Goal: Task Accomplishment & Management: Use online tool/utility

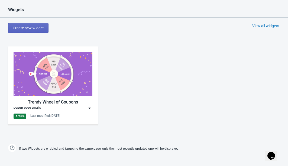
scroll to position [276, 0]
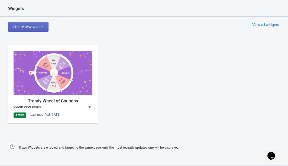
click at [90, 108] on img at bounding box center [89, 106] width 5 height 5
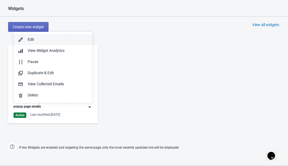
click at [62, 41] on div "Edit" at bounding box center [58, 40] width 60 height 6
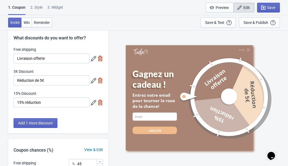
scroll to position [12, 0]
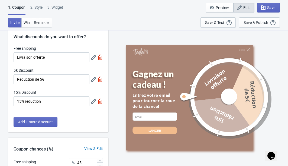
click at [101, 79] on img at bounding box center [100, 78] width 5 height 5
type input "50"
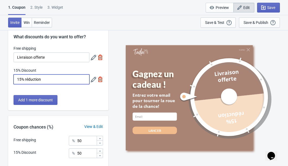
click at [47, 79] on input "15% réduction" at bounding box center [52, 79] width 76 height 10
click at [56, 69] on div "Free shipping Livraison offerte 15% Discount 15% réduction" at bounding box center [58, 68] width 100 height 44
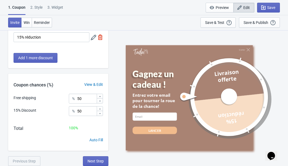
scroll to position [54, 0]
click at [89, 99] on input "50" at bounding box center [87, 98] width 20 height 10
click at [86, 112] on input "50" at bounding box center [87, 111] width 20 height 10
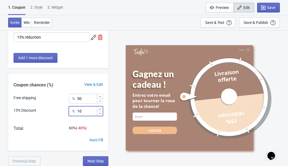
type input "10"
click at [87, 97] on input "50" at bounding box center [87, 98] width 20 height 10
click at [87, 98] on input "50" at bounding box center [87, 98] width 20 height 10
click at [87, 99] on input "50" at bounding box center [87, 98] width 20 height 10
click at [83, 99] on input "50" at bounding box center [87, 98] width 20 height 10
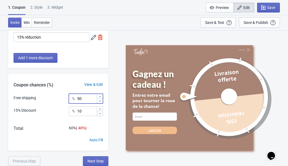
click at [83, 99] on input "50" at bounding box center [87, 98] width 20 height 10
type input "90"
click at [91, 125] on div "100 %" at bounding box center [86, 128] width 34 height 6
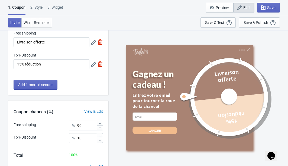
scroll to position [15, 0]
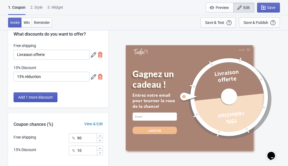
click at [46, 98] on span "Add 1 more discount" at bounding box center [35, 97] width 35 height 4
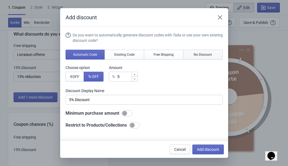
click at [214, 58] on button "No Discount" at bounding box center [203, 55] width 40 height 10
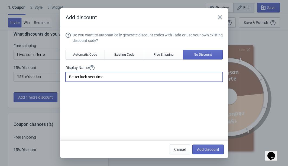
click at [110, 80] on input "Better luck next time" at bounding box center [144, 77] width 157 height 10
click at [111, 80] on input "Better luck next time" at bounding box center [144, 77] width 157 height 10
type input "Plus de chance la prochaine fois"
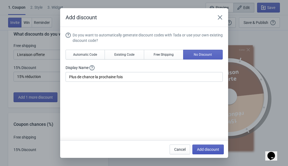
click at [211, 150] on span "Add discount" at bounding box center [208, 149] width 22 height 4
type input "33"
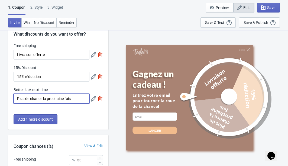
click at [76, 99] on input "Plus de chance la prochaine fois" at bounding box center [52, 98] width 76 height 10
click at [70, 86] on div "Free shipping Livraison offerte 15% Discount 15% réduction Better luck next tim…" at bounding box center [58, 76] width 100 height 66
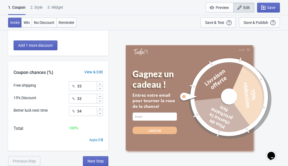
scroll to position [89, 0]
click at [88, 114] on input "34" at bounding box center [87, 111] width 20 height 10
click at [101, 113] on icon at bounding box center [99, 113] width 3 height 3
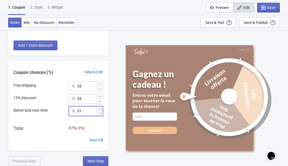
click at [101, 113] on icon at bounding box center [99, 113] width 3 height 3
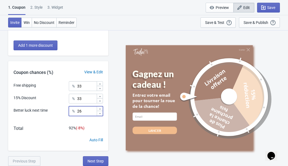
click at [101, 113] on icon at bounding box center [99, 113] width 3 height 3
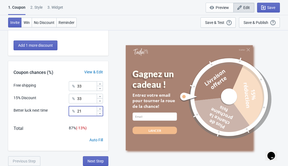
click at [101, 113] on icon at bounding box center [99, 113] width 3 height 3
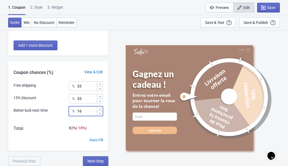
click at [101, 113] on icon at bounding box center [99, 113] width 3 height 3
type input "15"
click at [101, 96] on icon at bounding box center [99, 96] width 3 height 3
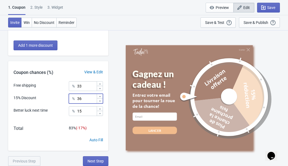
click at [101, 96] on icon at bounding box center [99, 96] width 3 height 3
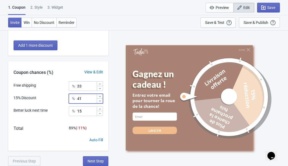
click at [99, 99] on icon at bounding box center [99, 100] width 3 height 3
type input "40"
click at [101, 83] on icon at bounding box center [99, 83] width 3 height 3
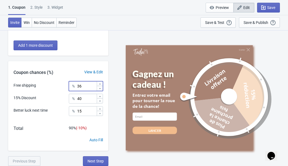
click at [101, 83] on icon at bounding box center [99, 83] width 3 height 3
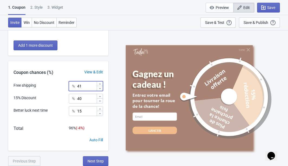
click at [101, 83] on icon at bounding box center [99, 83] width 3 height 3
type input "45"
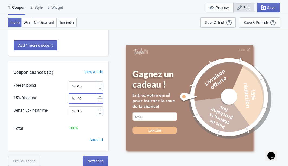
click at [100, 101] on icon at bounding box center [100, 100] width 2 height 1
click at [100, 100] on icon at bounding box center [99, 100] width 3 height 3
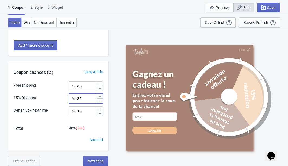
click at [100, 100] on icon at bounding box center [99, 100] width 3 height 3
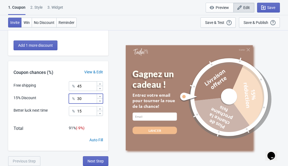
click at [100, 100] on icon at bounding box center [99, 100] width 3 height 3
click at [99, 100] on icon at bounding box center [99, 100] width 3 height 3
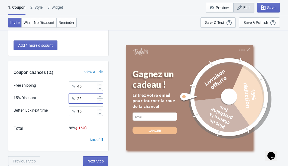
click at [99, 100] on icon at bounding box center [99, 100] width 3 height 3
click at [100, 100] on icon at bounding box center [99, 100] width 3 height 3
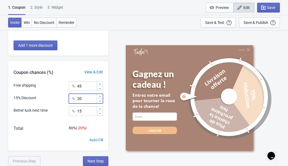
click at [100, 100] on icon at bounding box center [99, 100] width 3 height 3
click at [99, 100] on icon at bounding box center [99, 100] width 3 height 3
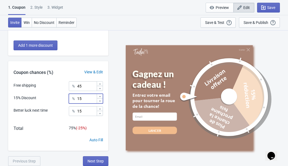
click at [99, 100] on icon at bounding box center [99, 100] width 3 height 3
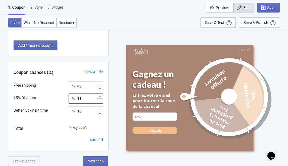
type input "10"
click at [101, 83] on icon at bounding box center [99, 83] width 3 height 3
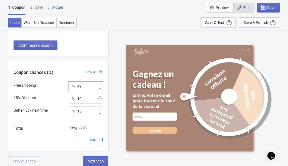
click at [101, 83] on icon at bounding box center [99, 83] width 3 height 3
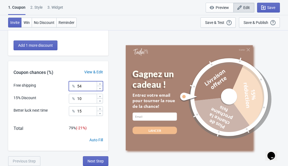
click at [101, 83] on icon at bounding box center [99, 83] width 3 height 3
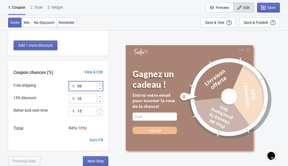
click at [101, 83] on icon at bounding box center [99, 83] width 3 height 3
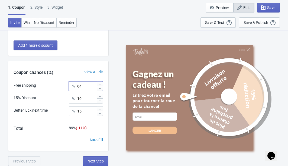
click at [101, 83] on icon at bounding box center [99, 83] width 3 height 3
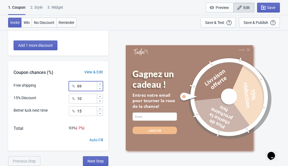
click at [101, 83] on icon at bounding box center [99, 83] width 3 height 3
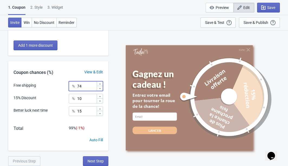
click at [101, 83] on icon at bounding box center [99, 83] width 3 height 3
click at [101, 84] on icon at bounding box center [99, 83] width 3 height 3
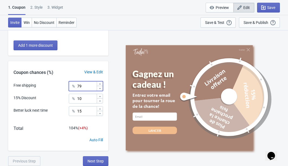
click at [99, 89] on icon at bounding box center [99, 88] width 3 height 3
type input "75"
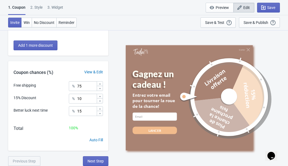
click at [109, 94] on div "What discounts do you want to offer? Free shipping Livraison offerte 15% Discou…" at bounding box center [144, 53] width 288 height 225
click at [98, 162] on span "Next Step" at bounding box center [96, 160] width 16 height 4
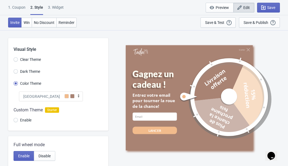
scroll to position [0, 0]
click at [56, 8] on div "3. Widget" at bounding box center [56, 9] width 16 height 9
select select "period"
select select "tab"
select select "1"
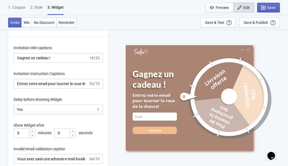
scroll to position [904, 0]
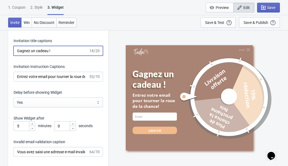
click at [41, 51] on input "Gagnez un cadeau !" at bounding box center [51, 51] width 75 height 10
click at [44, 50] on input "Gagnez un cadeau !" at bounding box center [51, 51] width 75 height 10
type input "Tentez votre chance"
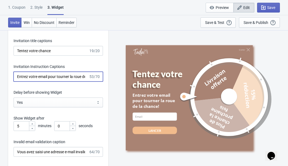
drag, startPoint x: 82, startPoint y: 76, endPoint x: 109, endPoint y: 74, distance: 27.7
click at [109, 74] on div "What information do you want to collect? Ask visitors for to fill in our questi…" at bounding box center [144, 50] width 288 height 1848
click at [83, 78] on input "Entrez votre email pour tourner la roue de la chance!" at bounding box center [51, 77] width 75 height 10
type input "Entrez votre email pour tourner la roue de la chance !"
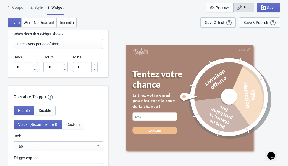
scroll to position [457, 0]
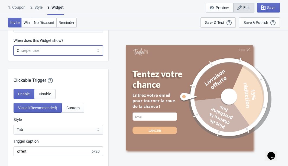
select select "period"
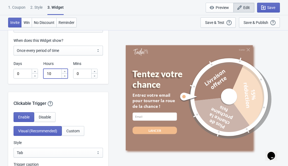
click at [55, 73] on input "10" at bounding box center [52, 74] width 18 height 10
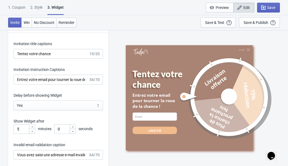
scroll to position [900, 0]
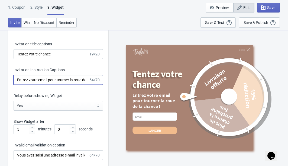
drag, startPoint x: 81, startPoint y: 80, endPoint x: 95, endPoint y: 77, distance: 14.3
click at [95, 77] on div "Entrez votre email pour tourner la roue de la chance ! 54/70" at bounding box center [58, 80] width 89 height 10
click at [83, 79] on input "Entrez votre email pour tourner la roue de la chance !" at bounding box center [51, 80] width 75 height 10
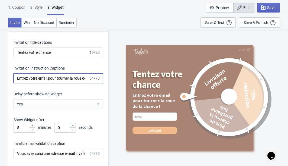
scroll to position [901, 0]
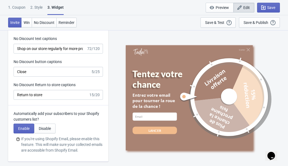
scroll to position [1504, 0]
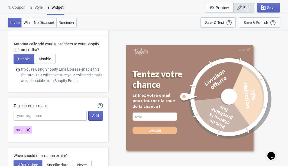
click at [51, 24] on span "No Discount" at bounding box center [44, 22] width 21 height 4
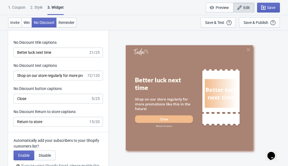
scroll to position [1385, 0]
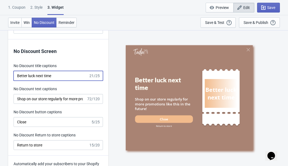
click at [51, 77] on input "Better luck next time" at bounding box center [51, 76] width 75 height 10
click at [36, 76] on input "Better luck next time" at bounding box center [51, 76] width 75 height 10
click at [36, 75] on input "Better luck next time" at bounding box center [51, 76] width 75 height 10
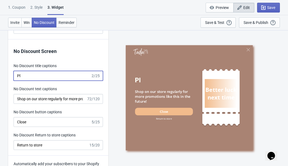
type input "P"
type input "C"
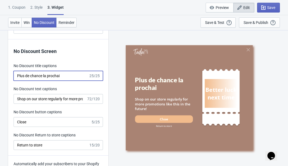
drag, startPoint x: 64, startPoint y: 74, endPoint x: 44, endPoint y: 77, distance: 20.2
click at [44, 77] on input "Plus de chance la prochai" at bounding box center [51, 76] width 75 height 10
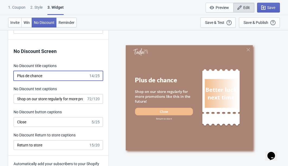
type input "Plus de chance"
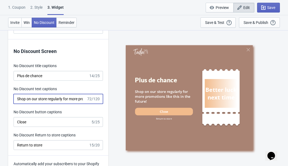
drag, startPoint x: 47, startPoint y: 98, endPoint x: 79, endPoint y: 99, distance: 32.5
click at [79, 99] on input "Shop on our store regularly for more promotions like this in the future!" at bounding box center [50, 99] width 73 height 10
drag, startPoint x: 58, startPoint y: 98, endPoint x: 85, endPoint y: 103, distance: 27.6
click at [101, 102] on div "Shop on our store regularly for more promotions like this in the future! 72/120" at bounding box center [58, 99] width 89 height 10
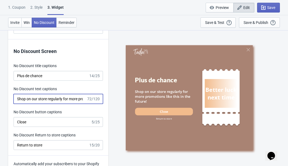
click at [78, 100] on input "Shop on our store regularly for more promotions like this in the future!" at bounding box center [50, 99] width 73 height 10
drag, startPoint x: 85, startPoint y: 99, endPoint x: 13, endPoint y: 95, distance: 71.9
click at [13, 95] on div "No Discount Screen No Discount title captions Plus de chance 14/25 No Discount …" at bounding box center [58, 97] width 100 height 116
click at [76, 85] on div "No Discount Screen No Discount title captions Plus de chance 14/25 No Discount …" at bounding box center [58, 97] width 100 height 116
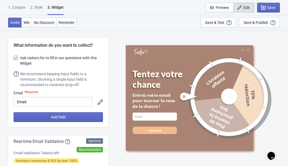
scroll to position [0, 0]
click at [19, 8] on div "1. Coupon" at bounding box center [16, 9] width 17 height 9
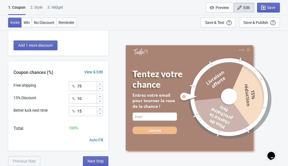
scroll to position [89, 0]
click at [85, 110] on input "15" at bounding box center [87, 111] width 20 height 10
click at [99, 115] on icon at bounding box center [99, 113] width 3 height 3
click at [100, 114] on icon at bounding box center [99, 113] width 3 height 3
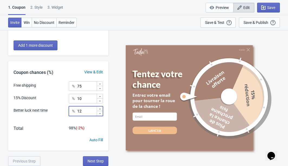
click at [100, 114] on icon at bounding box center [99, 113] width 3 height 3
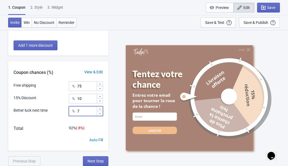
click at [100, 114] on icon at bounding box center [99, 113] width 3 height 3
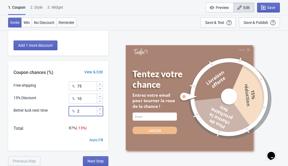
click at [100, 114] on icon at bounding box center [99, 113] width 3 height 3
type input "1"
click at [100, 114] on icon at bounding box center [99, 113] width 3 height 3
click at [100, 113] on icon at bounding box center [100, 113] width 2 height 1
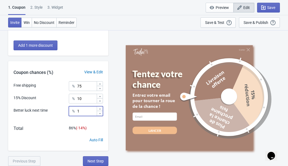
click at [100, 113] on icon at bounding box center [100, 113] width 2 height 1
click at [101, 83] on icon at bounding box center [99, 83] width 3 height 3
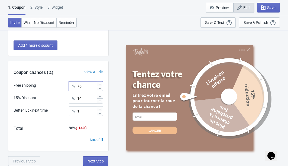
click at [101, 83] on icon at bounding box center [99, 83] width 3 height 3
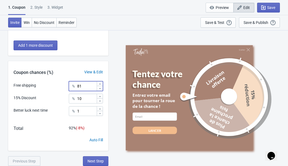
click at [101, 83] on icon at bounding box center [99, 83] width 3 height 3
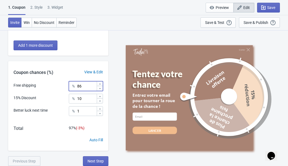
click at [100, 88] on icon at bounding box center [100, 88] width 2 height 1
click at [100, 85] on icon at bounding box center [99, 83] width 3 height 3
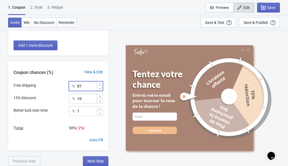
click at [100, 85] on icon at bounding box center [99, 83] width 3 height 3
type input "89"
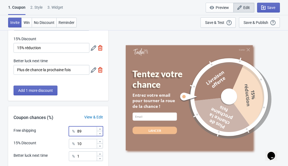
scroll to position [42, 0]
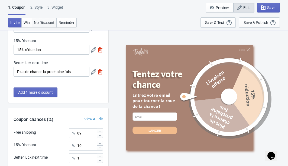
click at [53, 25] on button "No Discount" at bounding box center [44, 23] width 25 height 10
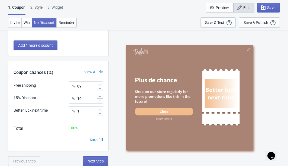
scroll to position [89, 0]
click at [156, 93] on div "Shop on our store regularly for more promotions like this in the future!" at bounding box center [164, 96] width 58 height 14
click at [37, 7] on div "2 . Style" at bounding box center [36, 9] width 12 height 9
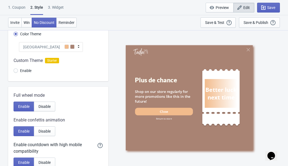
scroll to position [43, 0]
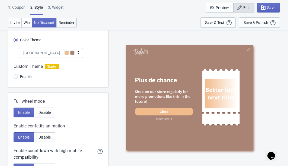
click at [67, 23] on span "Reminder" at bounding box center [67, 22] width 16 height 4
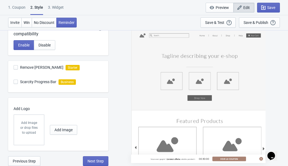
scroll to position [166, 0]
click at [45, 22] on span "No Discount" at bounding box center [44, 22] width 21 height 4
radio input "true"
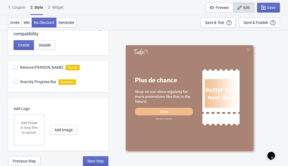
click at [61, 9] on div "3. Widget" at bounding box center [56, 9] width 16 height 9
select select "period"
select select "tab"
select select "1"
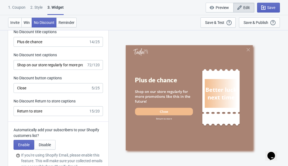
scroll to position [1421, 0]
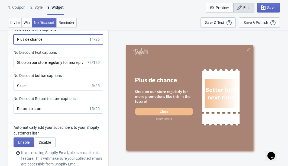
click at [51, 40] on input "Plus de chance" at bounding box center [51, 39] width 75 height 10
click at [51, 39] on input "Plus de chance" at bounding box center [51, 39] width 75 height 10
click at [39, 40] on input "Plus de chance" at bounding box center [51, 39] width 75 height 10
click at [39, 39] on input "Plus de chance" at bounding box center [51, 39] width 75 height 10
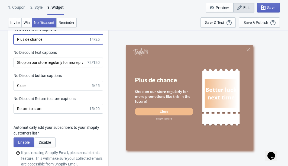
click at [39, 39] on input "Plus de chance" at bounding box center [51, 39] width 75 height 10
click at [35, 39] on input "Plus de chance" at bounding box center [51, 39] width 75 height 10
click at [18, 39] on input "Bien essayé !" at bounding box center [51, 39] width 75 height 10
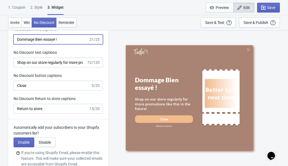
click at [38, 39] on input "Dommage Bien essayé !" at bounding box center [51, 39] width 75 height 10
click at [64, 40] on input "Dommage bien essayé !" at bounding box center [51, 39] width 75 height 10
type input "Dommage bien essayé !"
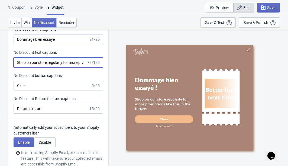
click at [53, 61] on input "Shop on our store regularly for more promotions like this in the future!" at bounding box center [50, 62] width 73 height 10
click at [59, 63] on input "Shop on our store regularly for more promotions like this in the future!" at bounding box center [50, 62] width 73 height 10
paste input "Achetez régulièrement dans notre boutique pour plus de promotions comme celle-c…"
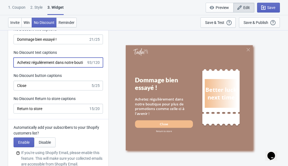
type input "Achetez régulièrement dans notre boutique pour plus de promotions comme celle-c…"
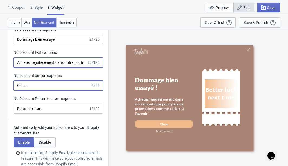
click at [59, 85] on input "Close" at bounding box center [52, 85] width 77 height 10
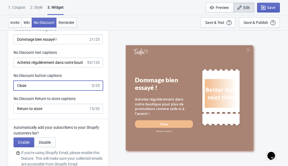
click at [40, 88] on input "Close" at bounding box center [52, 85] width 77 height 10
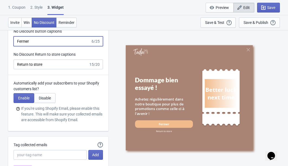
scroll to position [1464, 0]
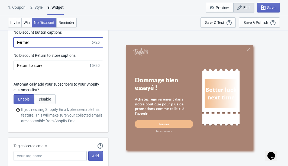
type input "Fermer"
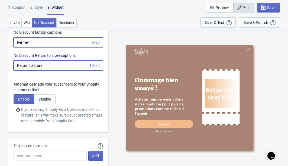
click at [41, 64] on input "Return to store" at bounding box center [51, 65] width 75 height 10
type input "Retourner à l'accuei"
click at [60, 76] on div "Automatically add your subscribers to your Shopify customers list? Enable Disab…" at bounding box center [58, 104] width 100 height 56
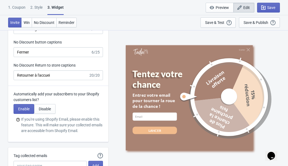
scroll to position [1449, 0]
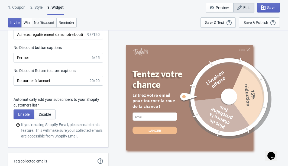
click at [50, 24] on span "No Discount" at bounding box center [44, 22] width 21 height 4
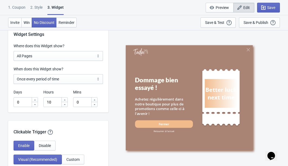
scroll to position [196, 0]
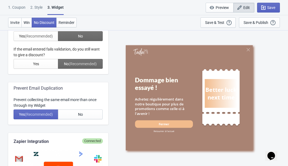
click at [17, 8] on div "1. Coupon" at bounding box center [16, 9] width 17 height 9
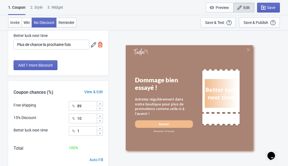
scroll to position [77, 0]
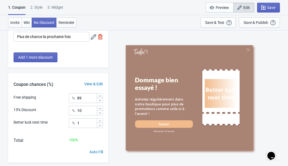
click at [86, 83] on div "View & Edit" at bounding box center [94, 84] width 30 height 6
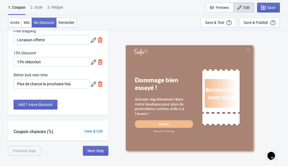
scroll to position [30, 0]
click at [92, 131] on div "View & Edit" at bounding box center [94, 131] width 30 height 6
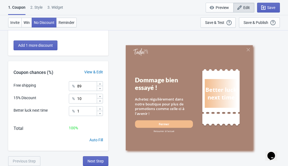
scroll to position [89, 0]
click at [85, 97] on input "10" at bounding box center [87, 98] width 20 height 10
type input "1"
type input "5"
click at [63, 95] on div "15% Discount % 5" at bounding box center [58, 96] width 89 height 7
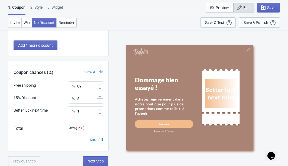
click at [101, 82] on icon at bounding box center [99, 83] width 3 height 3
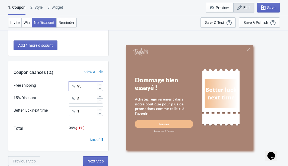
type input "94"
click at [57, 100] on div "15% Discount % 5" at bounding box center [58, 96] width 89 height 7
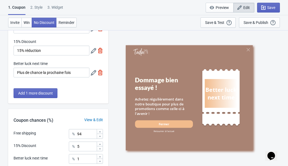
scroll to position [0, 0]
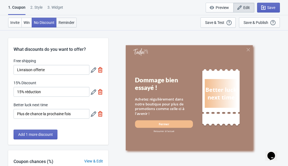
click at [71, 24] on span "Reminder" at bounding box center [67, 22] width 16 height 4
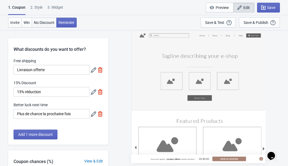
click at [47, 23] on span "No Discount" at bounding box center [44, 22] width 21 height 4
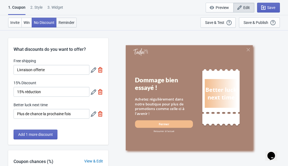
click at [67, 24] on span "Reminder" at bounding box center [67, 22] width 16 height 4
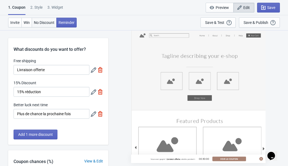
click at [45, 22] on span "No Discount" at bounding box center [44, 22] width 21 height 4
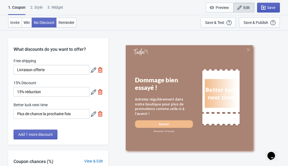
click at [265, 7] on icon "button" at bounding box center [263, 7] width 5 height 5
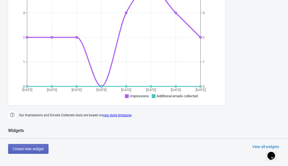
scroll to position [153, 0]
